Goal: Navigation & Orientation: Find specific page/section

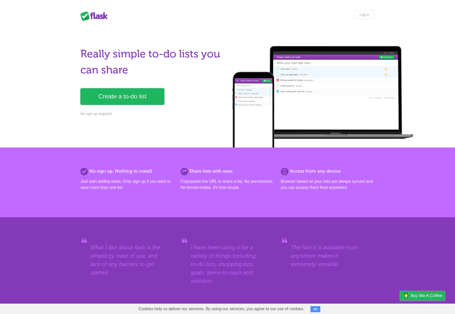
scroll to position [88, 0]
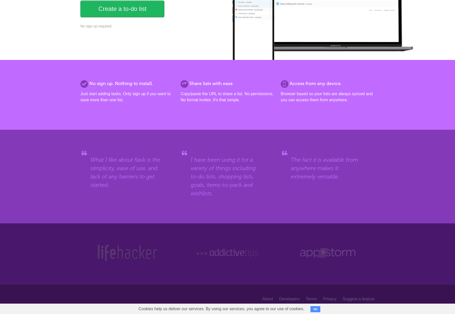
click at [311, 307] on button "OK" at bounding box center [316, 309] width 10 height 6
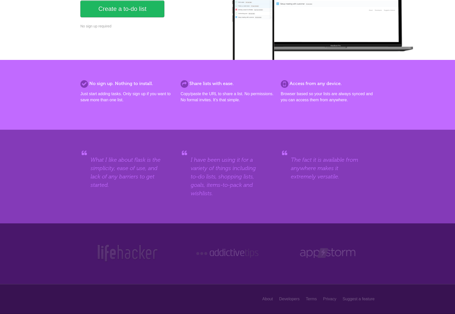
click at [140, 255] on img at bounding box center [127, 253] width 62 height 19
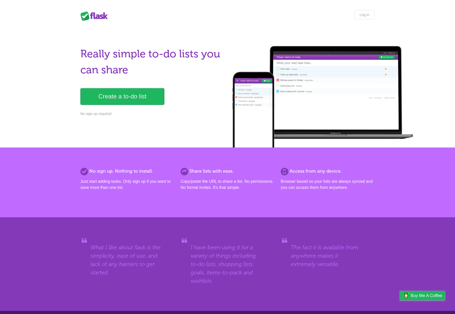
scroll to position [88, 0]
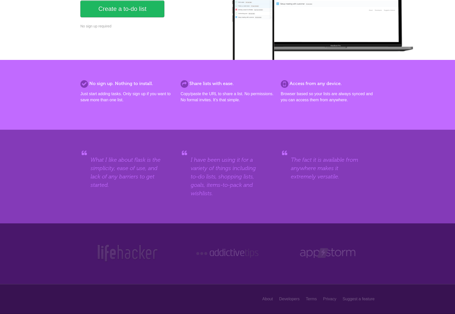
click at [143, 255] on img at bounding box center [127, 253] width 62 height 19
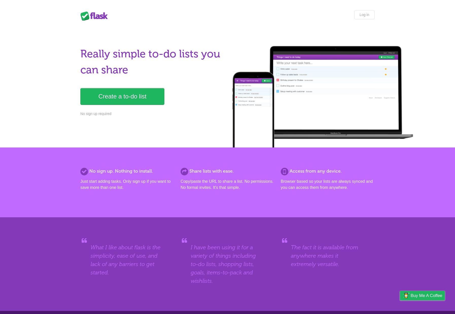
scroll to position [88, 0]
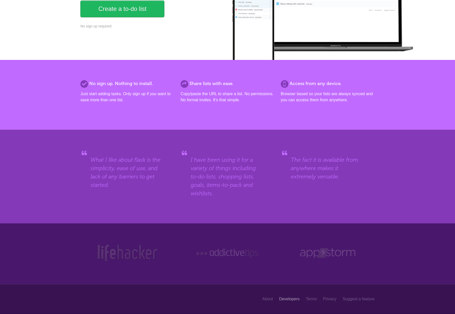
click at [296, 297] on link "Developers" at bounding box center [289, 299] width 21 height 10
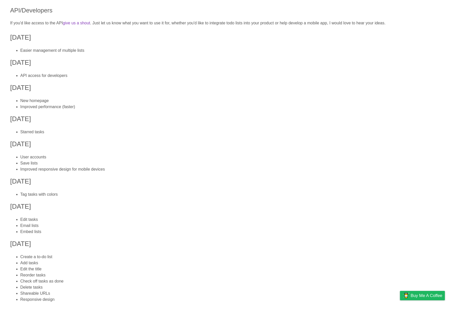
scroll to position [135, 0]
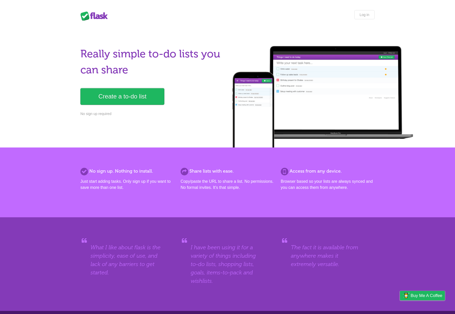
scroll to position [88, 0]
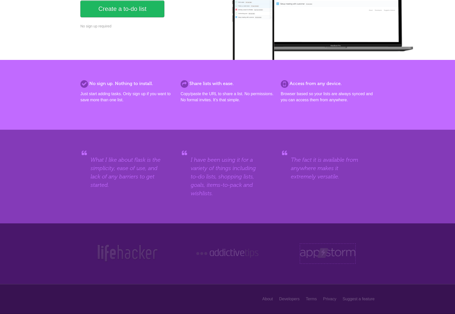
click at [317, 254] on img at bounding box center [327, 253] width 55 height 19
